Goal: Task Accomplishment & Management: Complete application form

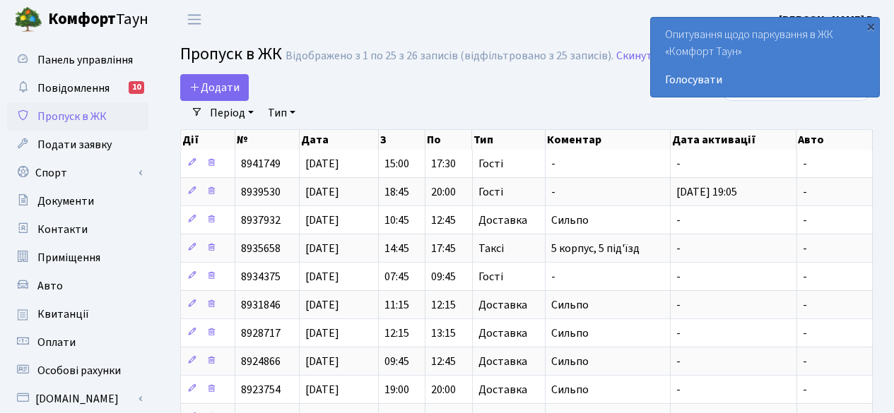
select select "25"
click at [207, 81] on span "Додати" at bounding box center [214, 88] width 50 height 16
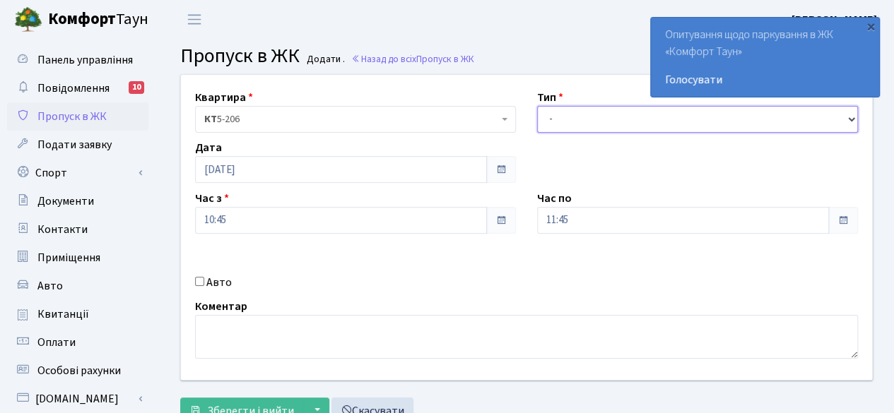
click at [596, 119] on select "- Доставка Таксі Гості Сервіс" at bounding box center [697, 119] width 321 height 27
select select "1"
click at [537, 106] on select "- Доставка Таксі Гості Сервіс" at bounding box center [697, 119] width 321 height 27
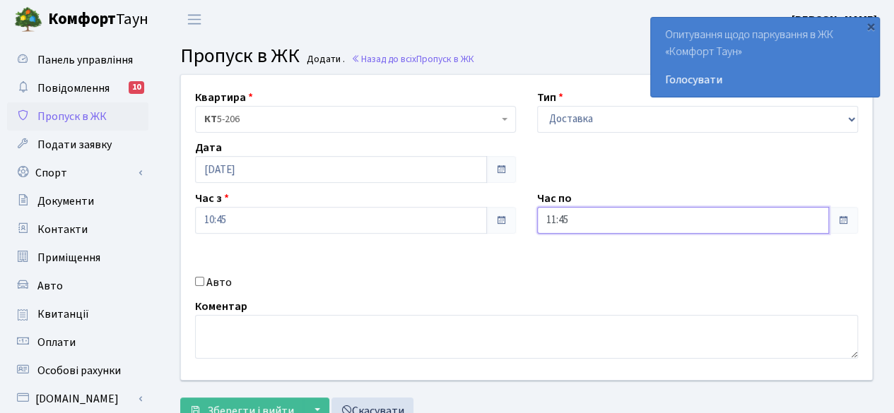
click at [757, 215] on input "11:45" at bounding box center [683, 220] width 292 height 27
click at [567, 62] on icon at bounding box center [576, 60] width 38 height 38
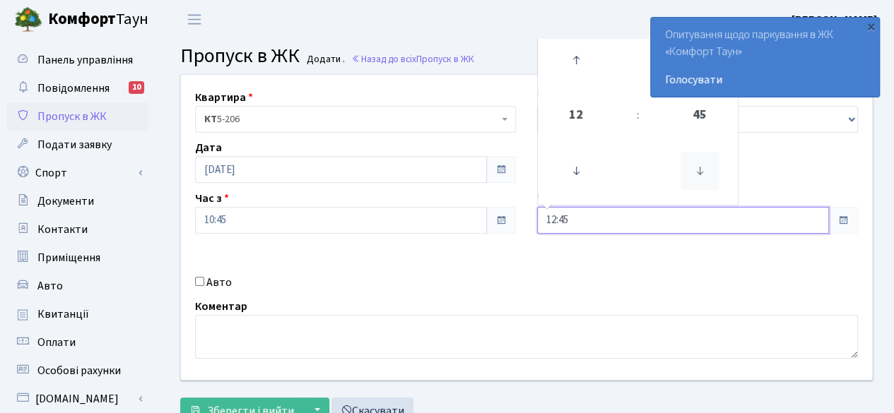
click at [699, 162] on icon at bounding box center [699, 171] width 38 height 38
click at [870, 24] on div "×" at bounding box center [870, 26] width 14 height 14
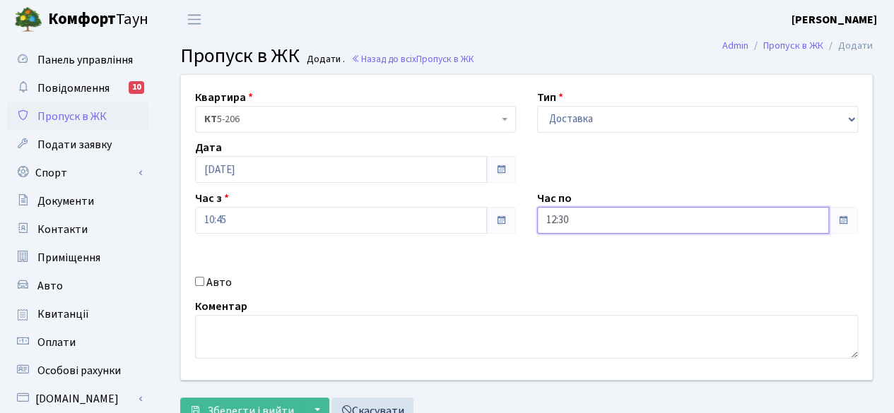
click at [692, 216] on input "12:30" at bounding box center [683, 220] width 292 height 27
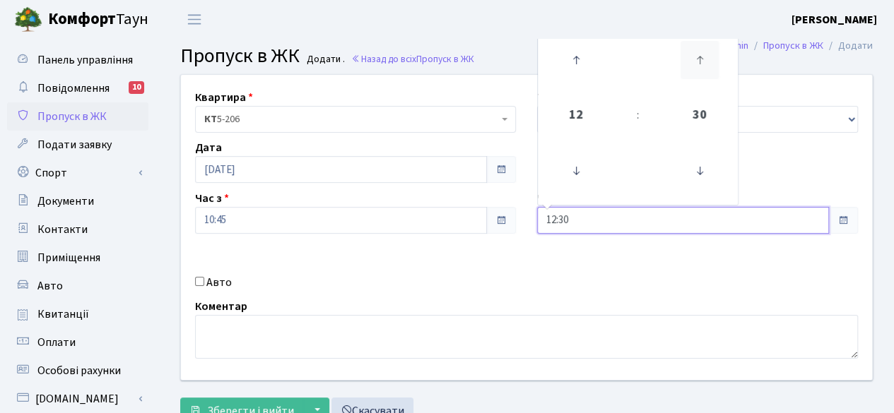
click at [697, 52] on icon at bounding box center [699, 60] width 38 height 38
type input "13:00"
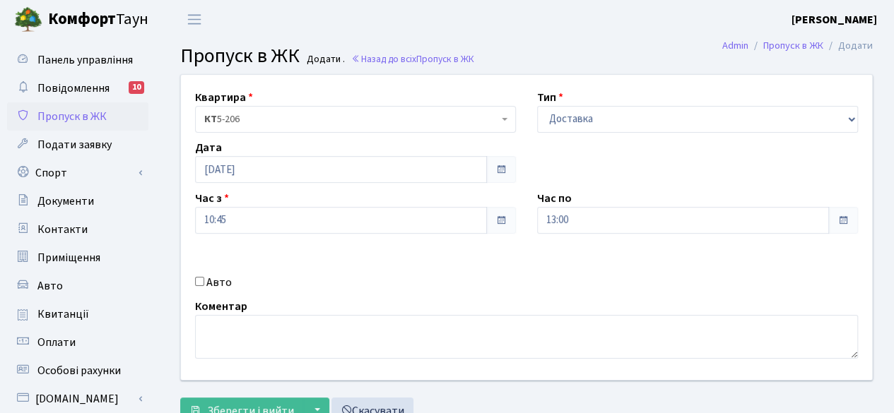
click at [631, 266] on div "Квартира <b>КТ</b>&nbsp;&nbsp;&nbsp;&nbsp;5-206 КТ 5-206 Тип - Доставка Таксі Г…" at bounding box center [526, 227] width 712 height 305
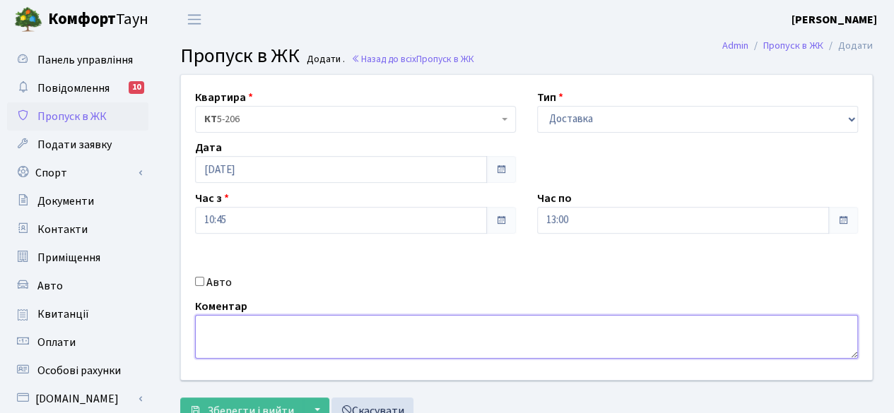
click at [275, 323] on textarea at bounding box center [526, 337] width 663 height 44
type textarea "Сильпо"
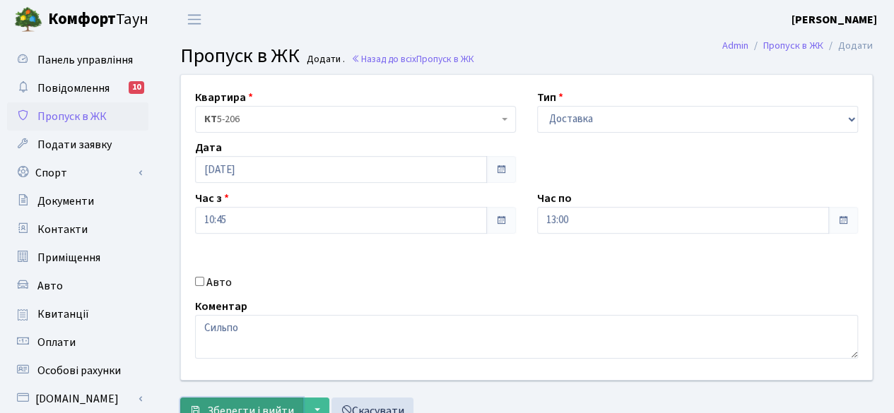
click at [244, 403] on span "Зберегти і вийти" at bounding box center [250, 411] width 87 height 16
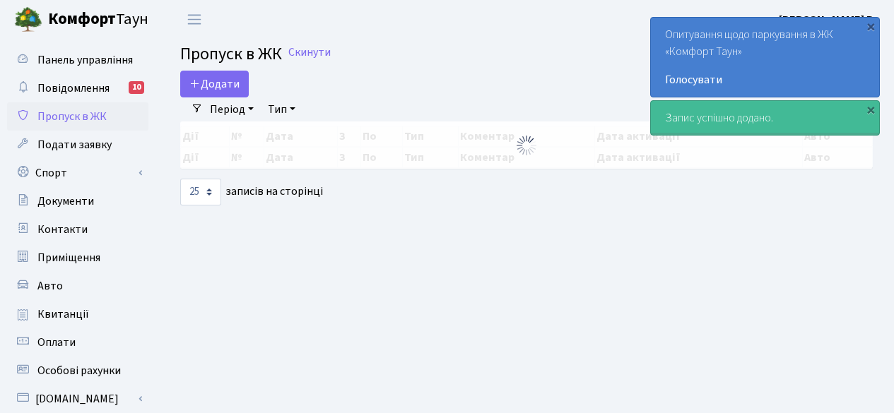
select select "25"
